Goal: Answer question/provide support

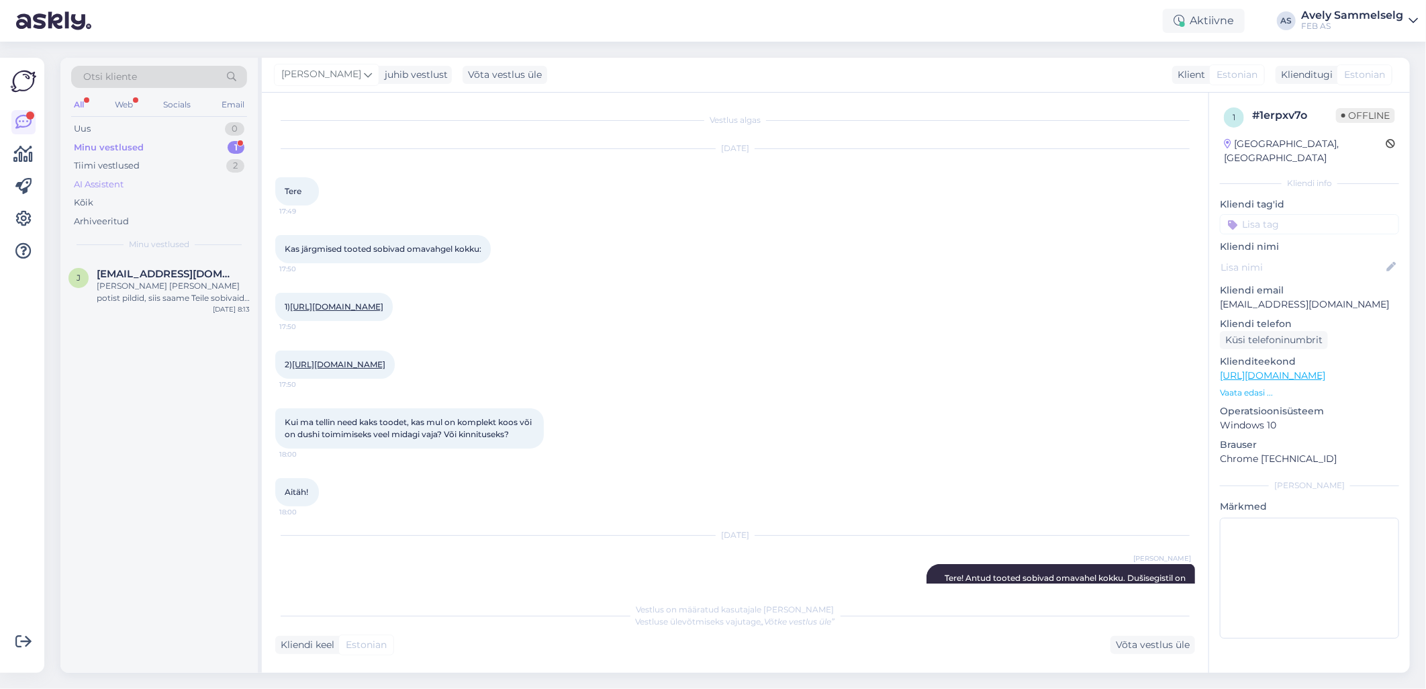
scroll to position [106, 0]
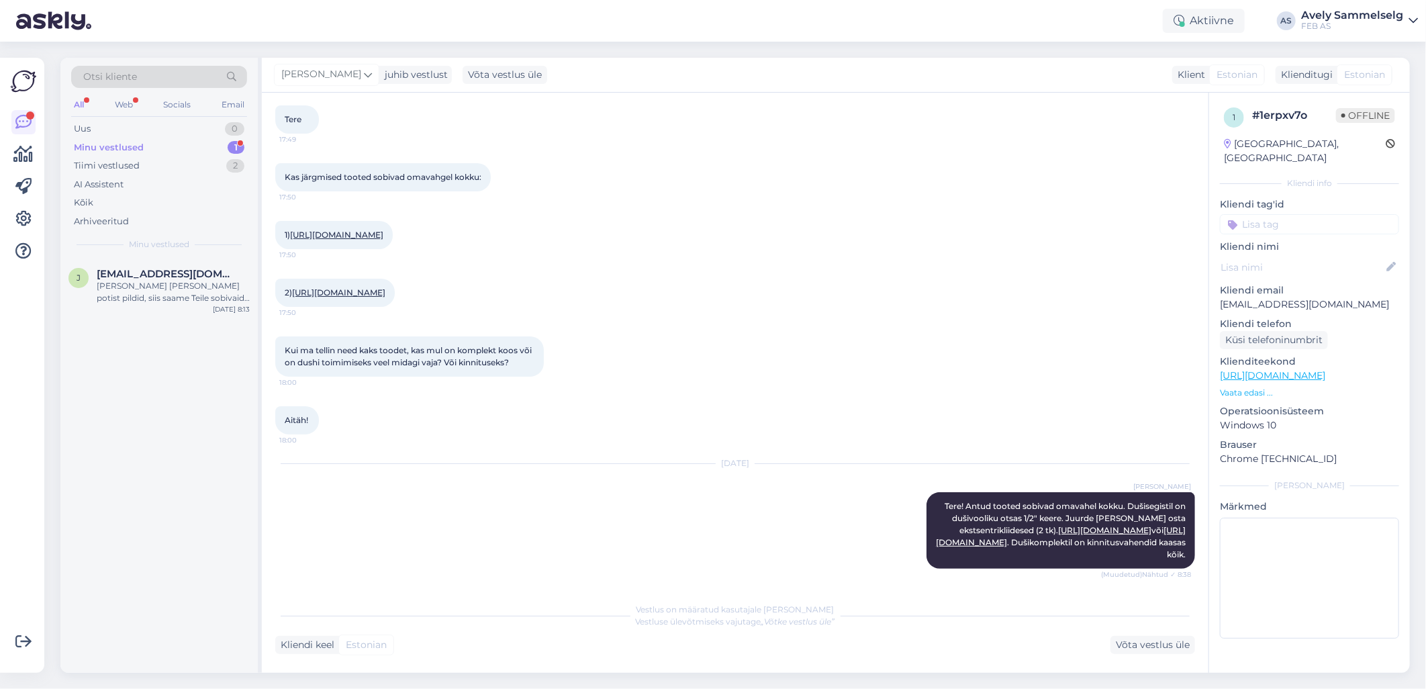
click at [165, 142] on div "Minu vestlused 1" at bounding box center [159, 147] width 176 height 19
click at [170, 165] on div "Tiimi vestlused 2" at bounding box center [159, 165] width 176 height 19
click at [138, 286] on div "Kui kaua võib minna ?" at bounding box center [173, 286] width 153 height 12
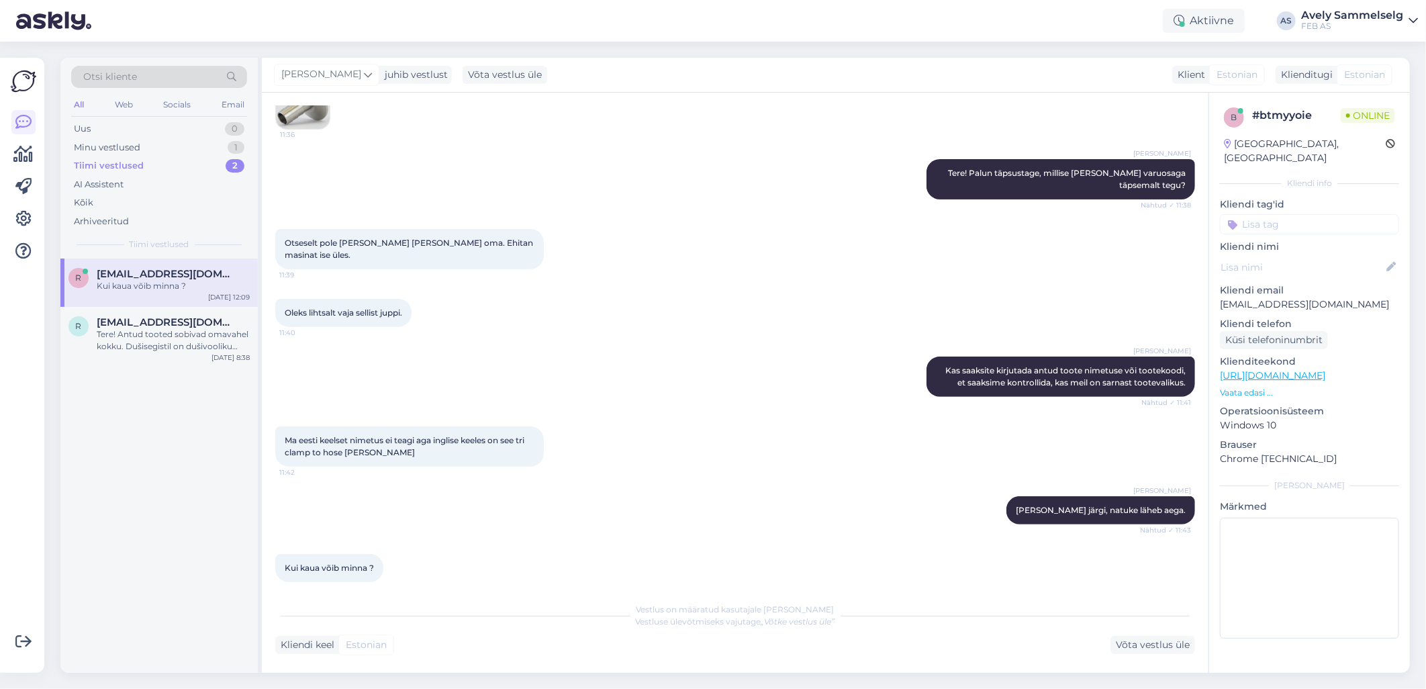
scroll to position [0, 0]
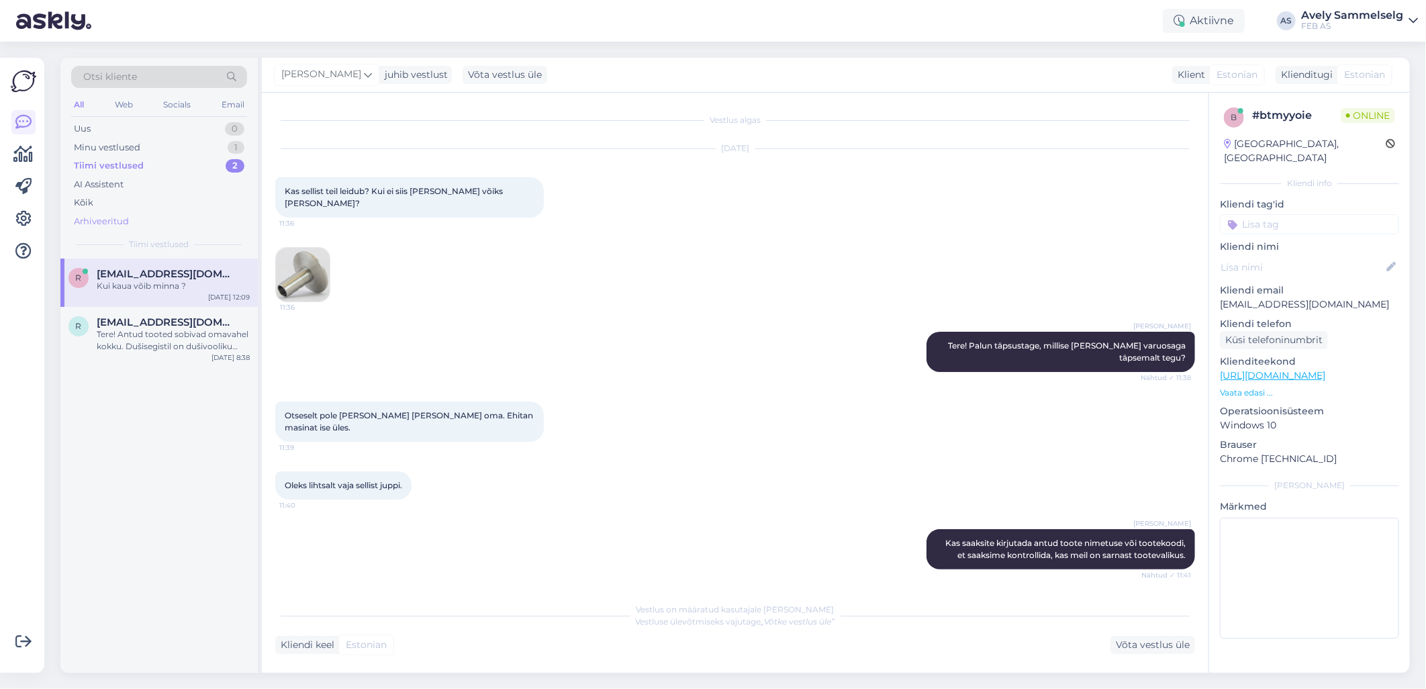
click at [111, 225] on div "Arhiveeritud" at bounding box center [101, 221] width 55 height 13
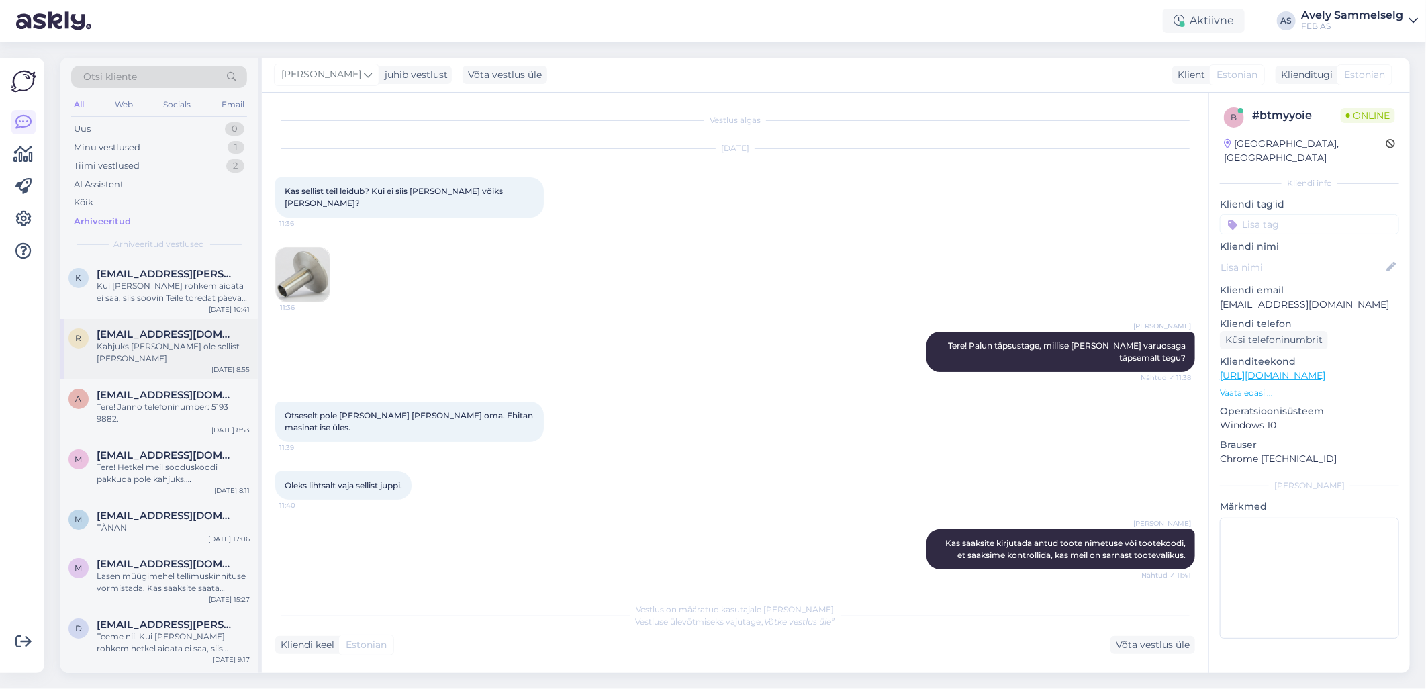
click at [126, 344] on div "Kahjuks [PERSON_NAME] ole sellist [PERSON_NAME]" at bounding box center [173, 352] width 153 height 24
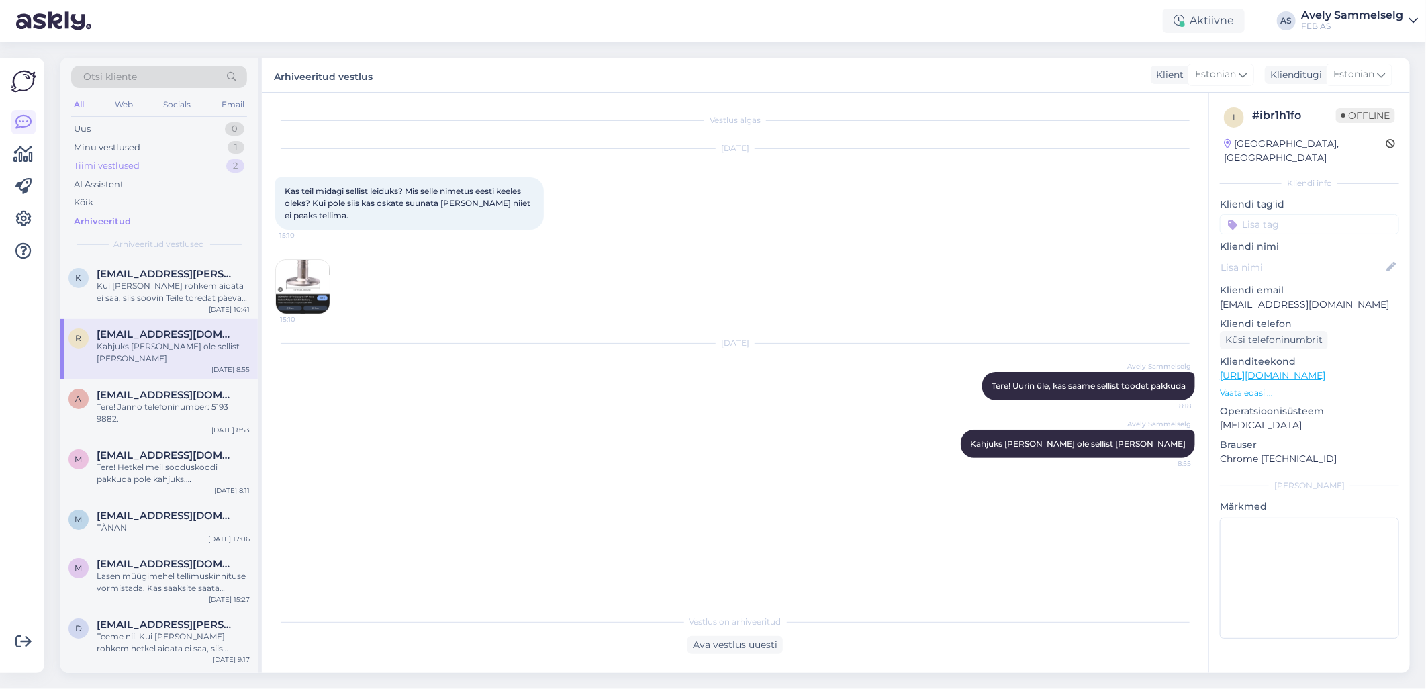
click at [138, 169] on div "Tiimi vestlused" at bounding box center [107, 165] width 66 height 13
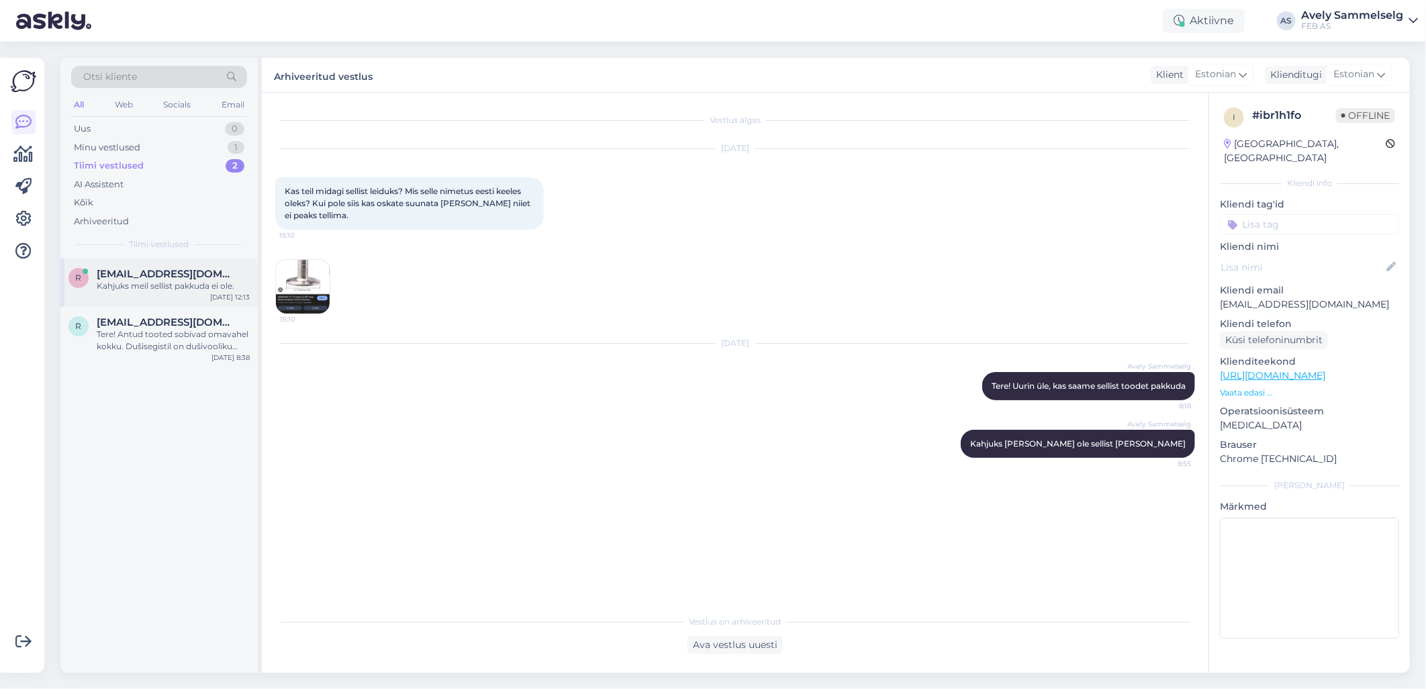
click at [130, 289] on div "Kahjuks meil sellist pakkuda ei ole." at bounding box center [173, 286] width 153 height 12
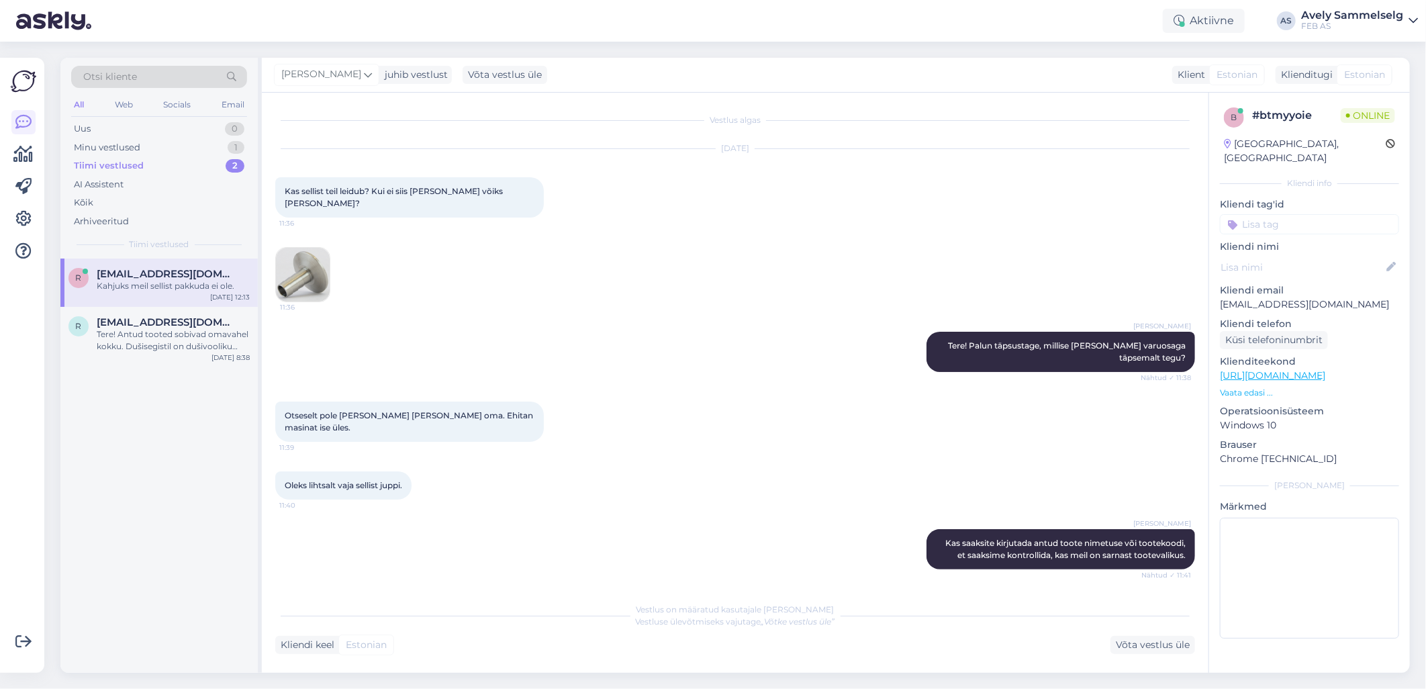
click at [317, 250] on img at bounding box center [303, 275] width 54 height 54
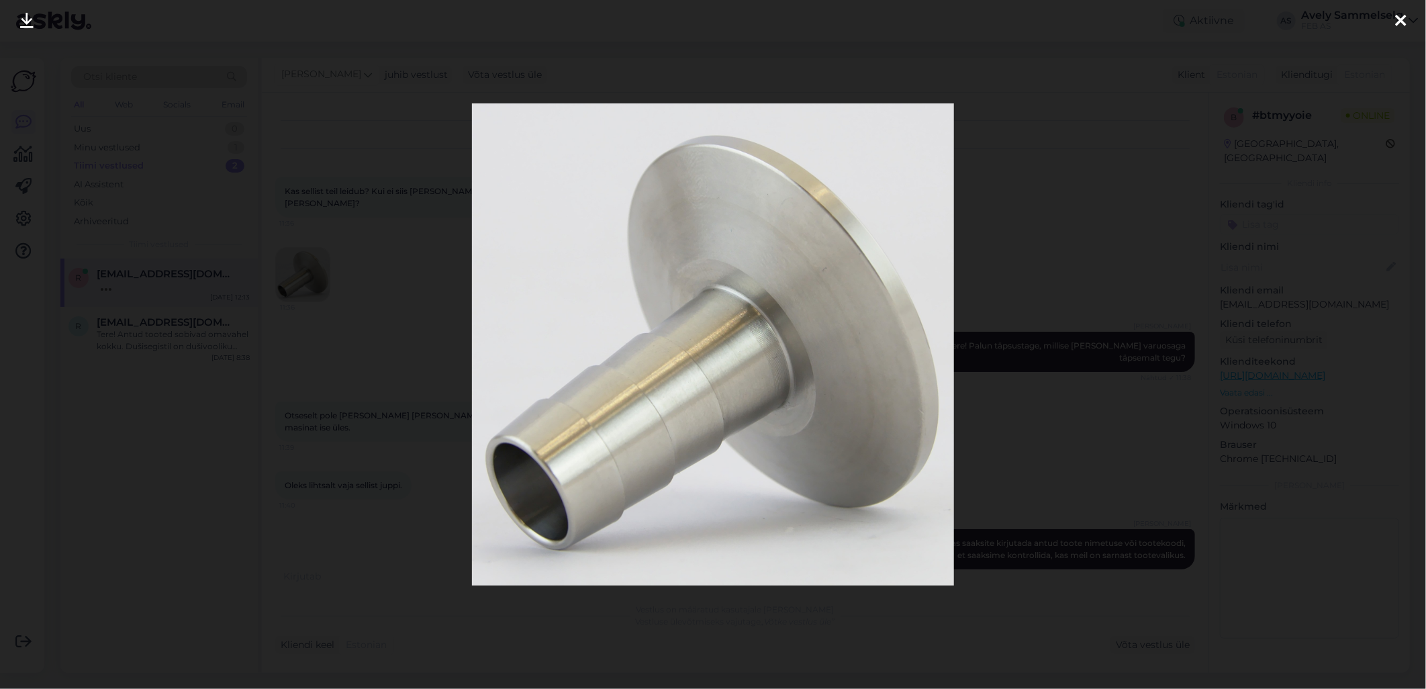
click at [363, 183] on div at bounding box center [713, 344] width 1426 height 689
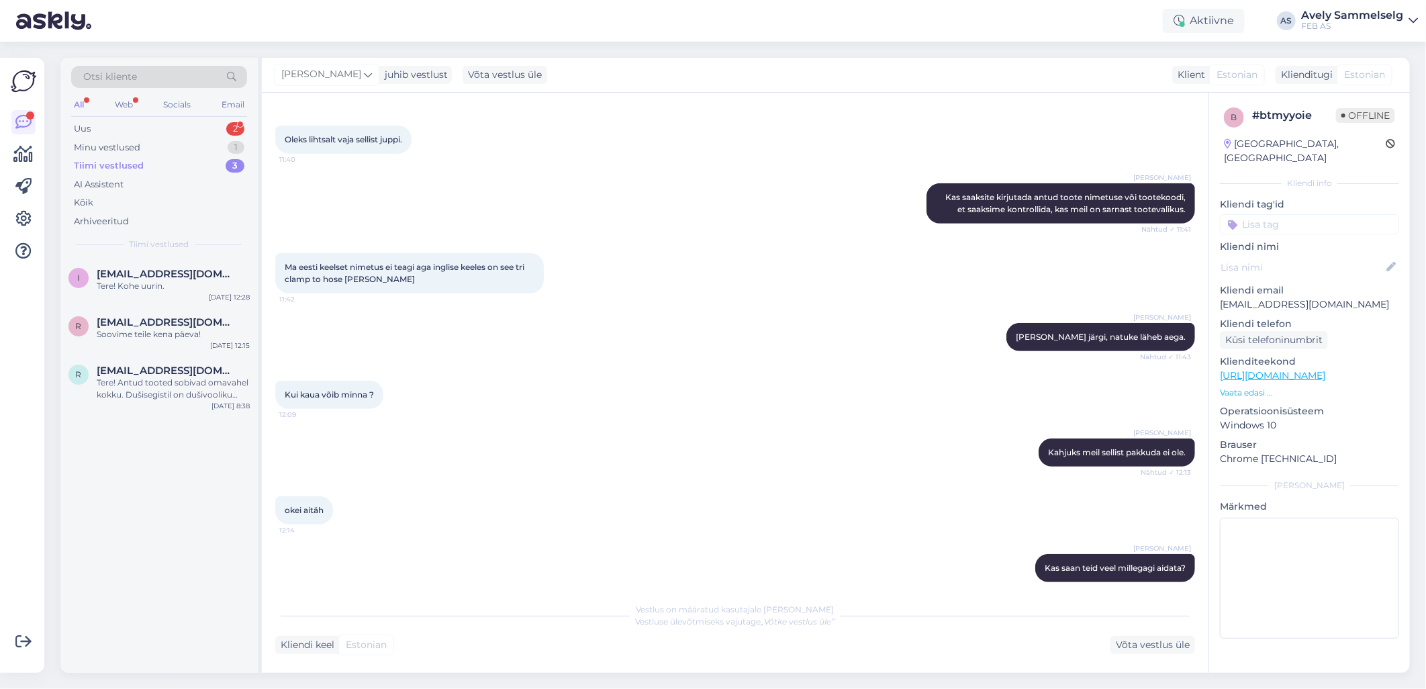
scroll to position [577, 0]
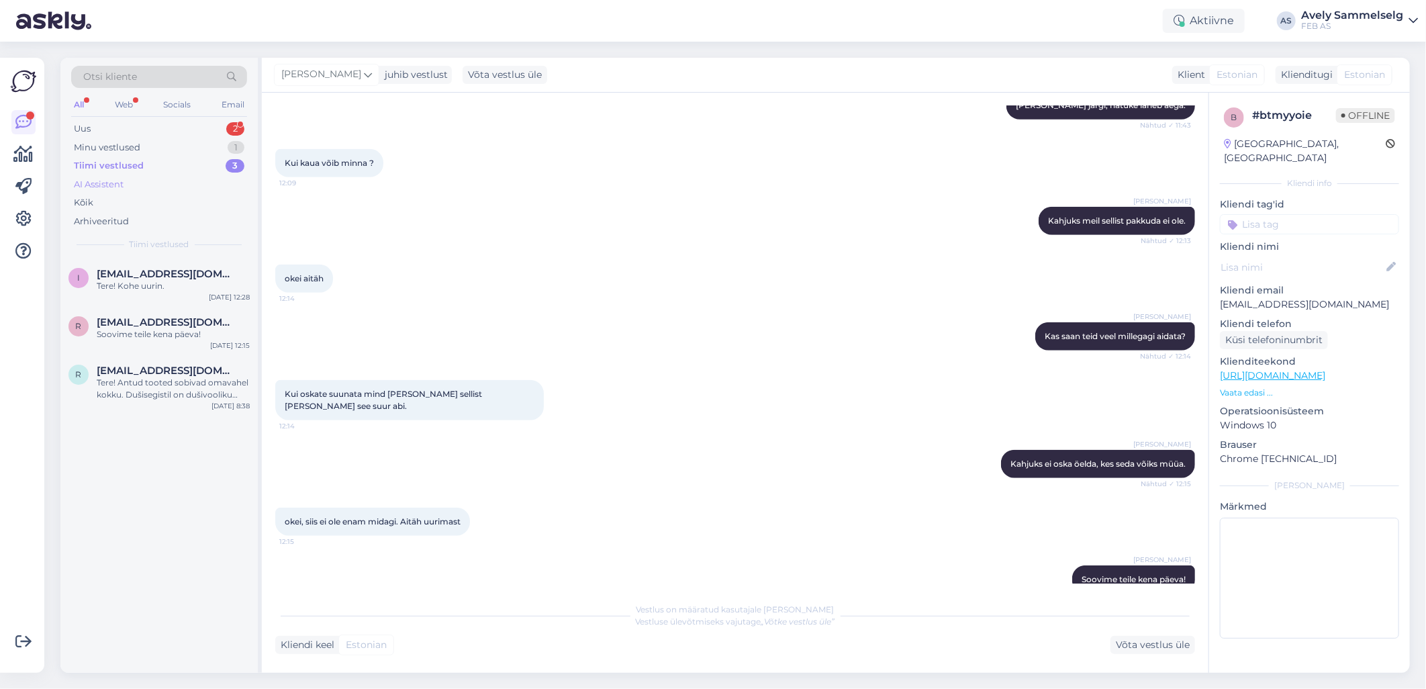
click at [183, 177] on div "AI Assistent" at bounding box center [159, 184] width 176 height 19
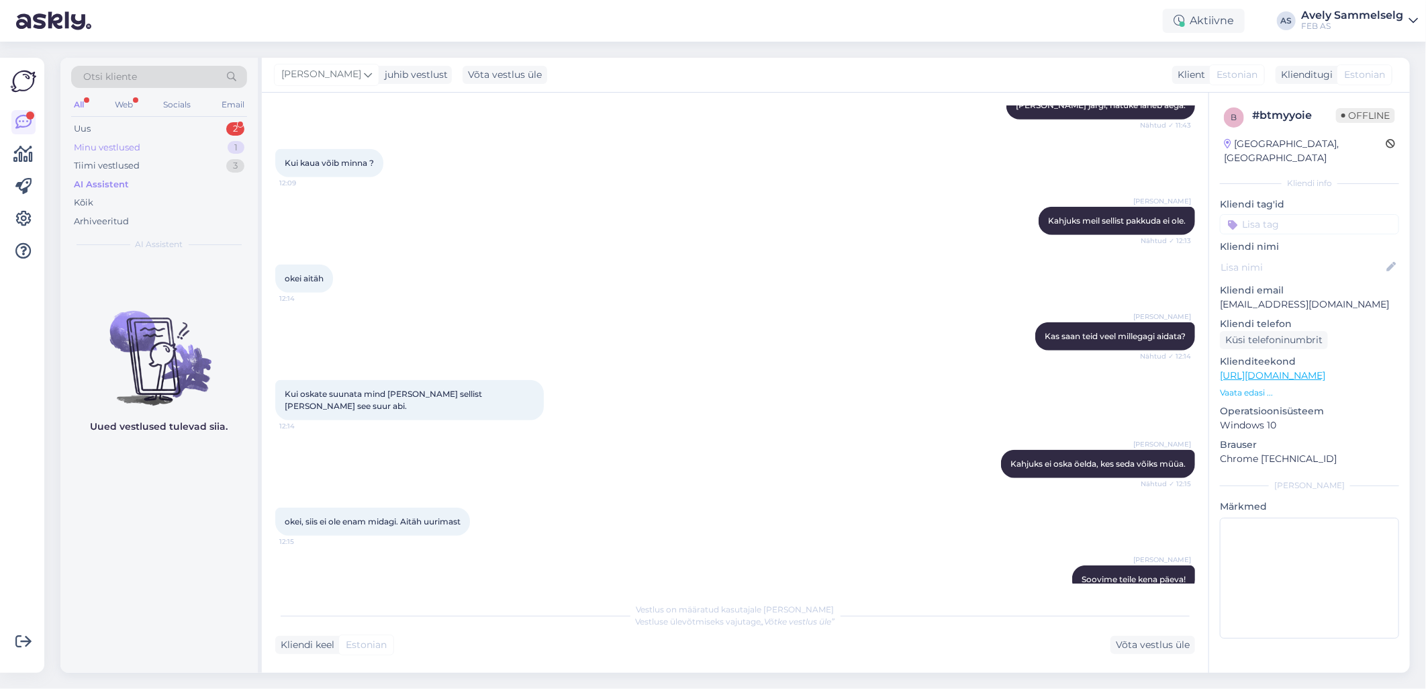
click at [145, 143] on div "Minu vestlused 1" at bounding box center [159, 147] width 176 height 19
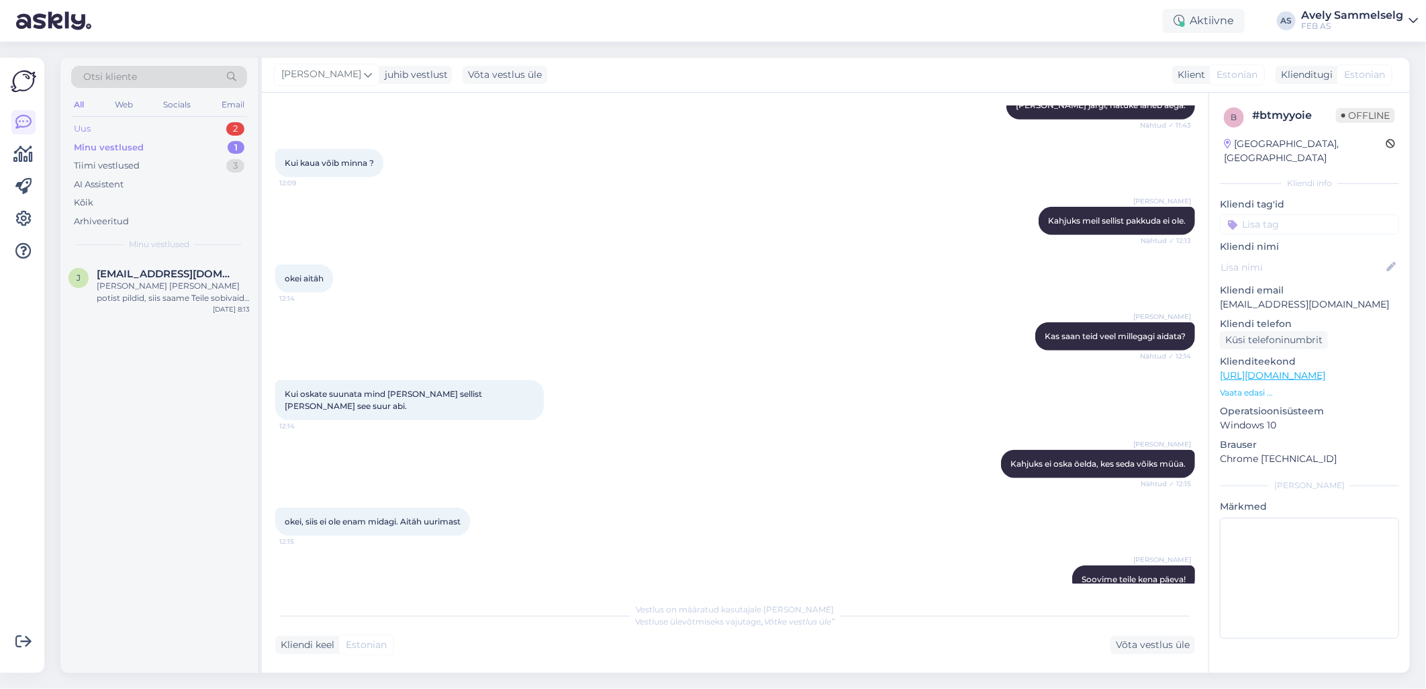
click at [145, 131] on div "Uus 2" at bounding box center [159, 129] width 176 height 19
click at [165, 297] on div "[PERSON_NAME] oli Gustavsberg Nordic 2310 [PERSON_NAME] tahavooluga. Kas selle …" at bounding box center [173, 292] width 153 height 24
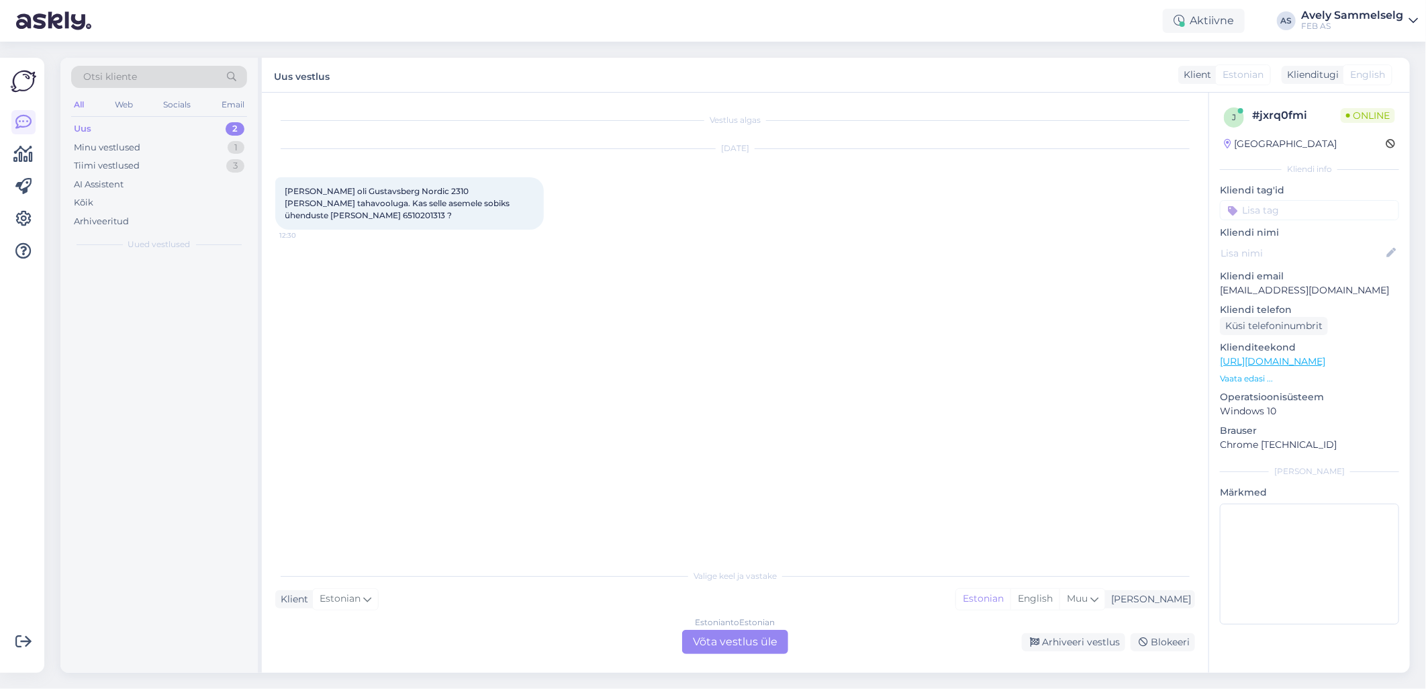
click at [169, 339] on div at bounding box center [158, 465] width 197 height 414
click at [183, 287] on div "[PERSON_NAME] oli Gustavsberg Nordic 2310 [PERSON_NAME] tahavooluga. Kas selle …" at bounding box center [173, 292] width 153 height 24
click at [394, 283] on div "Vestlus algas [DATE] Tere Varem oli [GEOGRAPHIC_DATA] Nordic 2310 [PERSON_NAME]…" at bounding box center [741, 328] width 932 height 444
drag, startPoint x: 514, startPoint y: 218, endPoint x: 474, endPoint y: 218, distance: 40.3
click at [474, 218] on span "[PERSON_NAME] oli Gustavsberg Nordic 2310 [PERSON_NAME] tahavooluga. Kas selle …" at bounding box center [398, 203] width 227 height 34
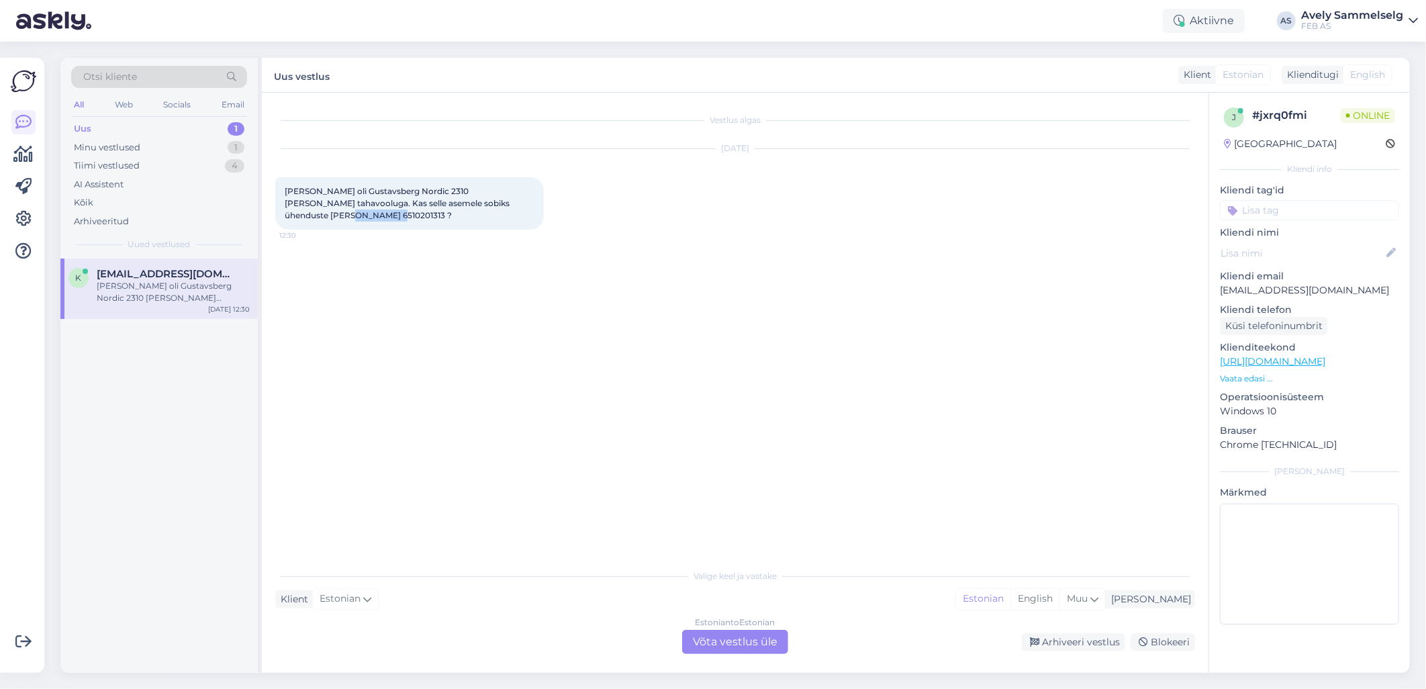
copy span "6510201313"
click at [636, 372] on div "Vestlus algas [DATE] Tere Varem oli [GEOGRAPHIC_DATA] Nordic 2310 [PERSON_NAME]…" at bounding box center [741, 328] width 932 height 444
click at [173, 170] on div "Tiimi vestlused 4" at bounding box center [159, 165] width 176 height 19
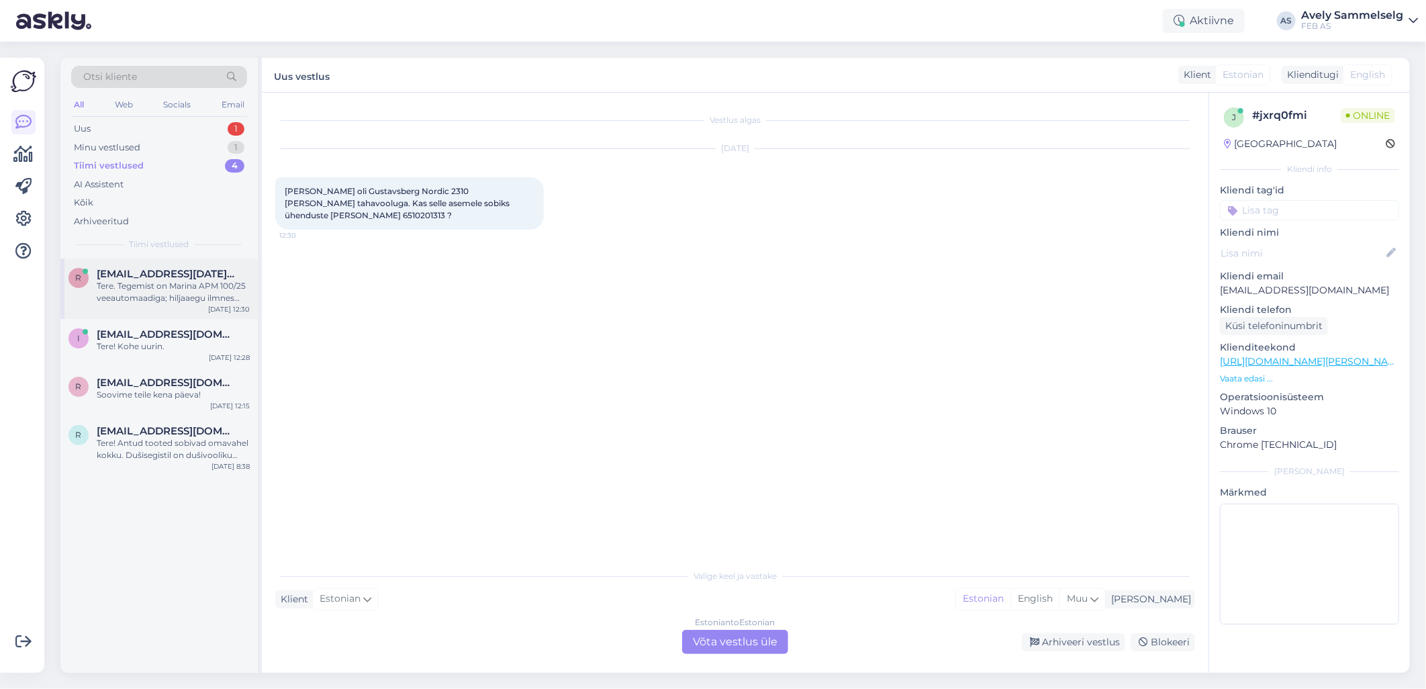
click at [153, 287] on div "Tere. Tegemist on Marina APM 100/25 veeautomaadiga; hiljaaegu ilmnes omanikul p…" at bounding box center [173, 292] width 153 height 24
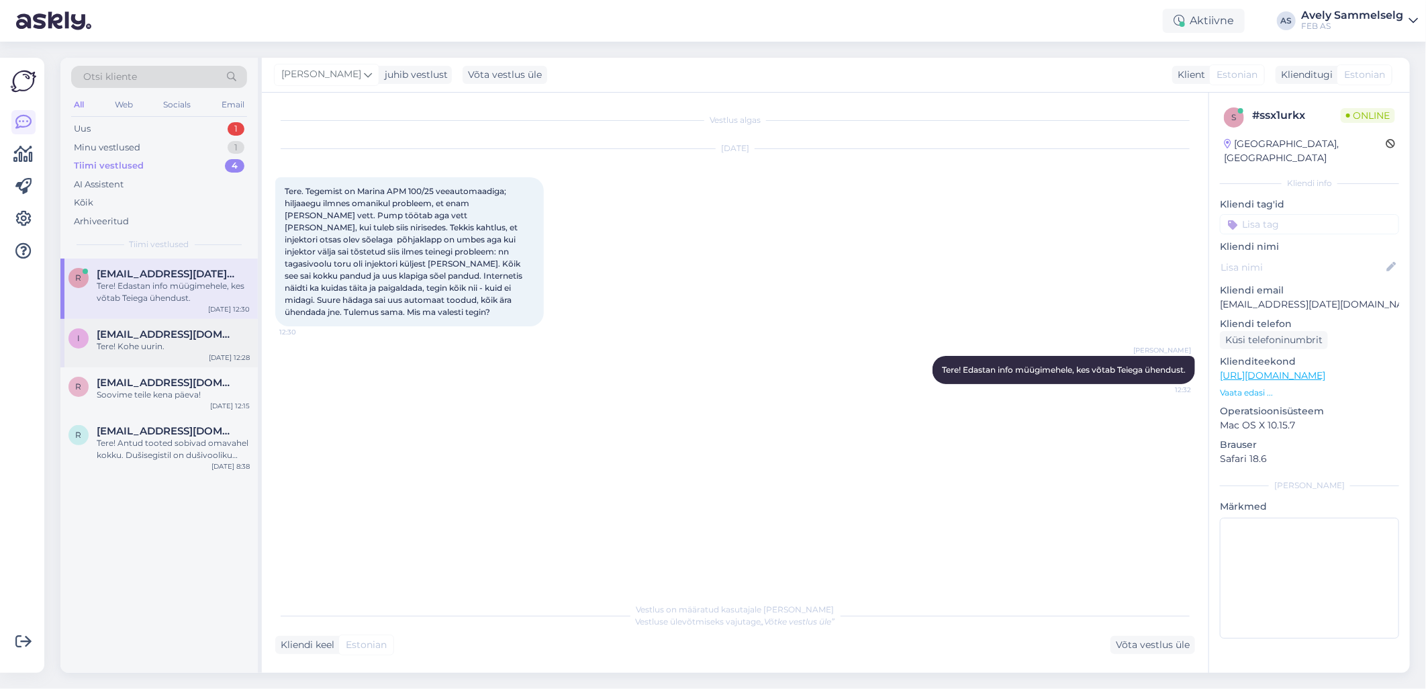
click at [152, 332] on span "[EMAIL_ADDRESS][DOMAIN_NAME]" at bounding box center [167, 334] width 140 height 12
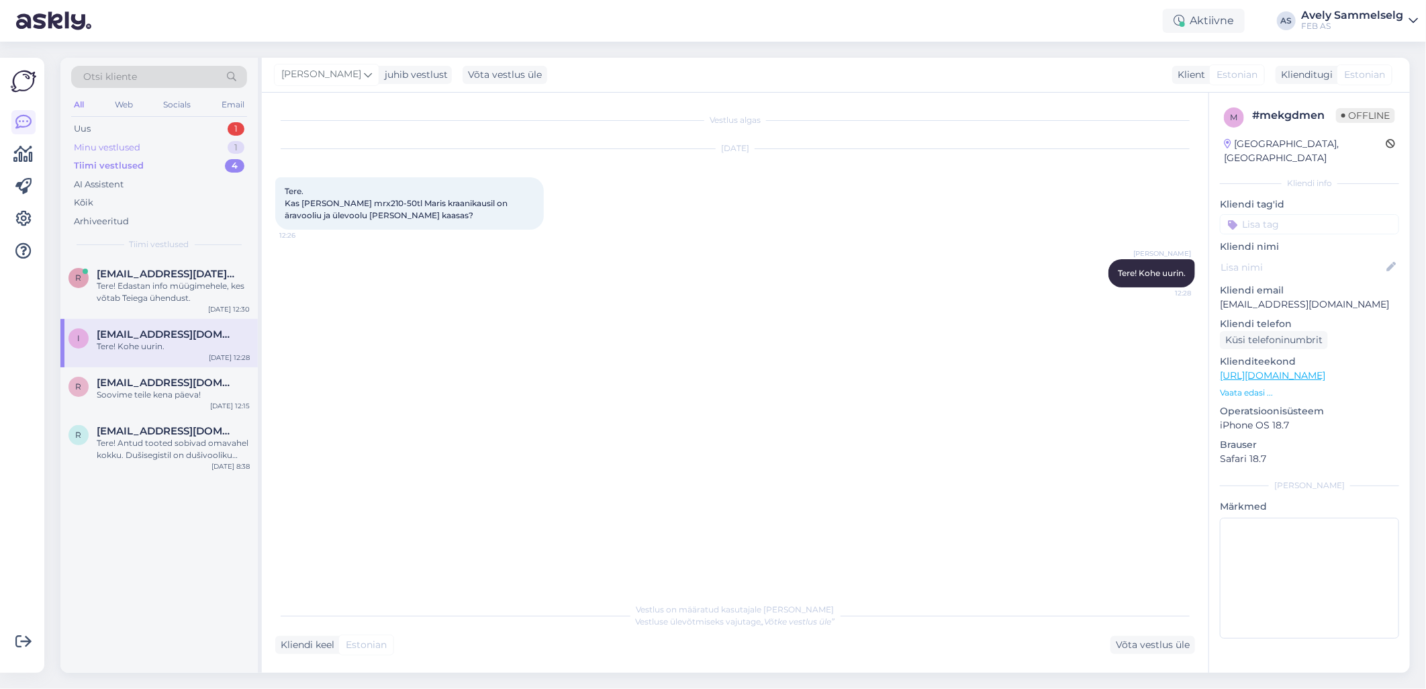
click at [159, 150] on div "Minu vestlused 1" at bounding box center [159, 147] width 176 height 19
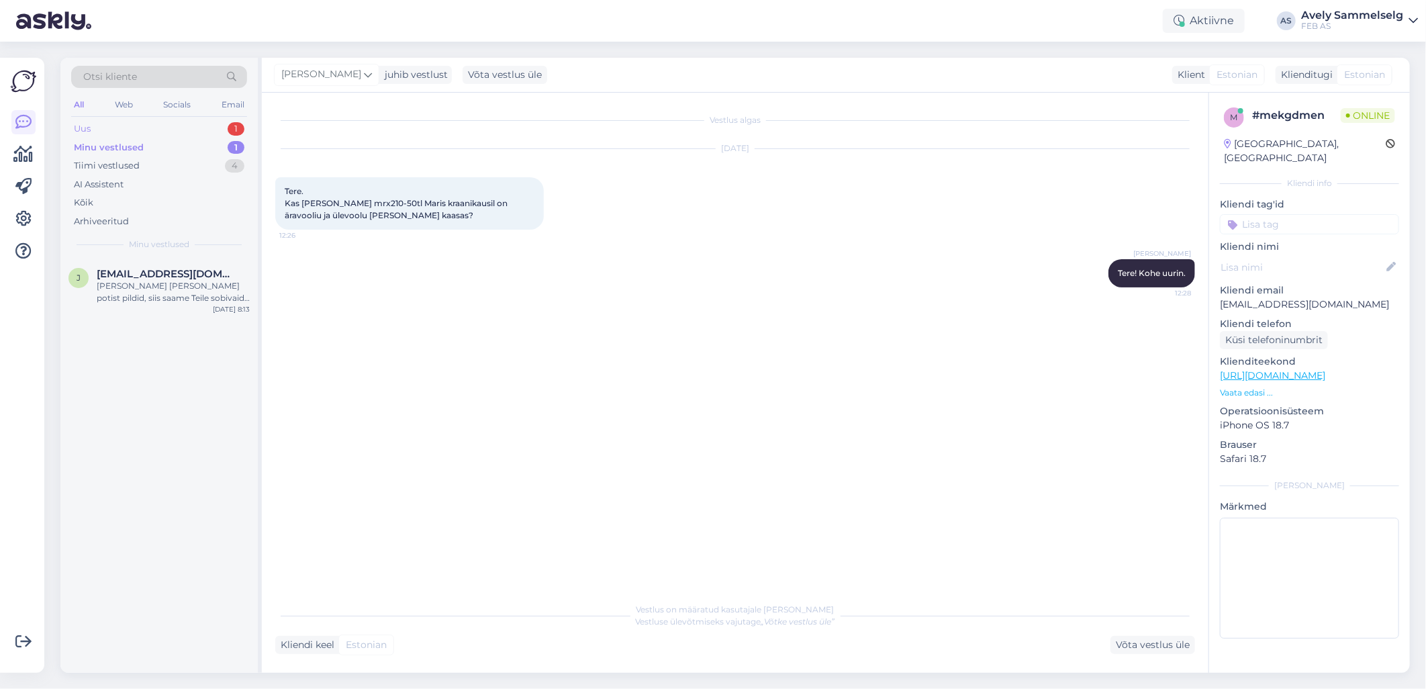
click at [163, 130] on div "Uus 1" at bounding box center [159, 129] width 176 height 19
click at [158, 293] on div "[PERSON_NAME] oli Gustavsberg Nordic 2310 [PERSON_NAME] tahavooluga. Kas selle …" at bounding box center [173, 292] width 153 height 24
